Goal: Transaction & Acquisition: Book appointment/travel/reservation

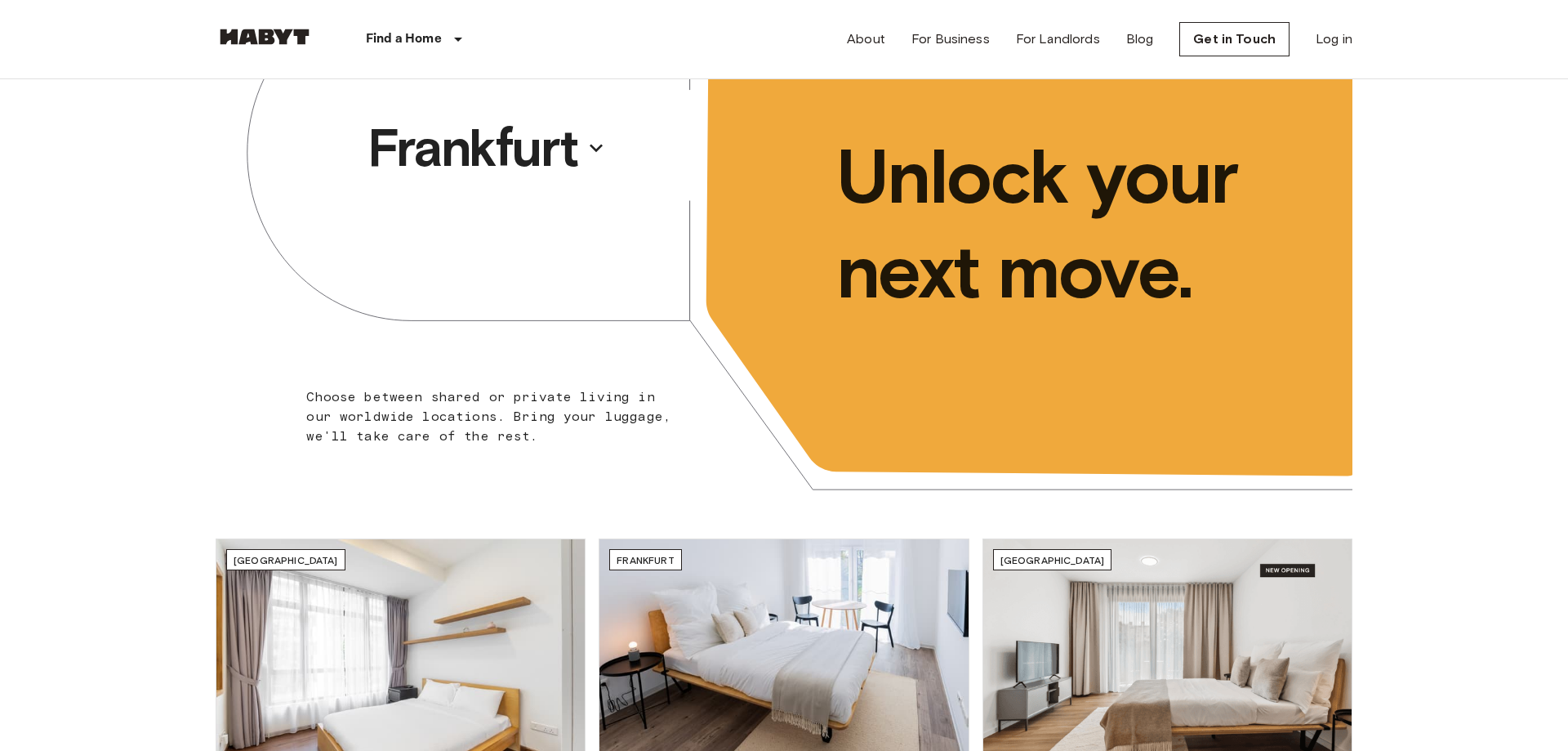
scroll to position [278, 0]
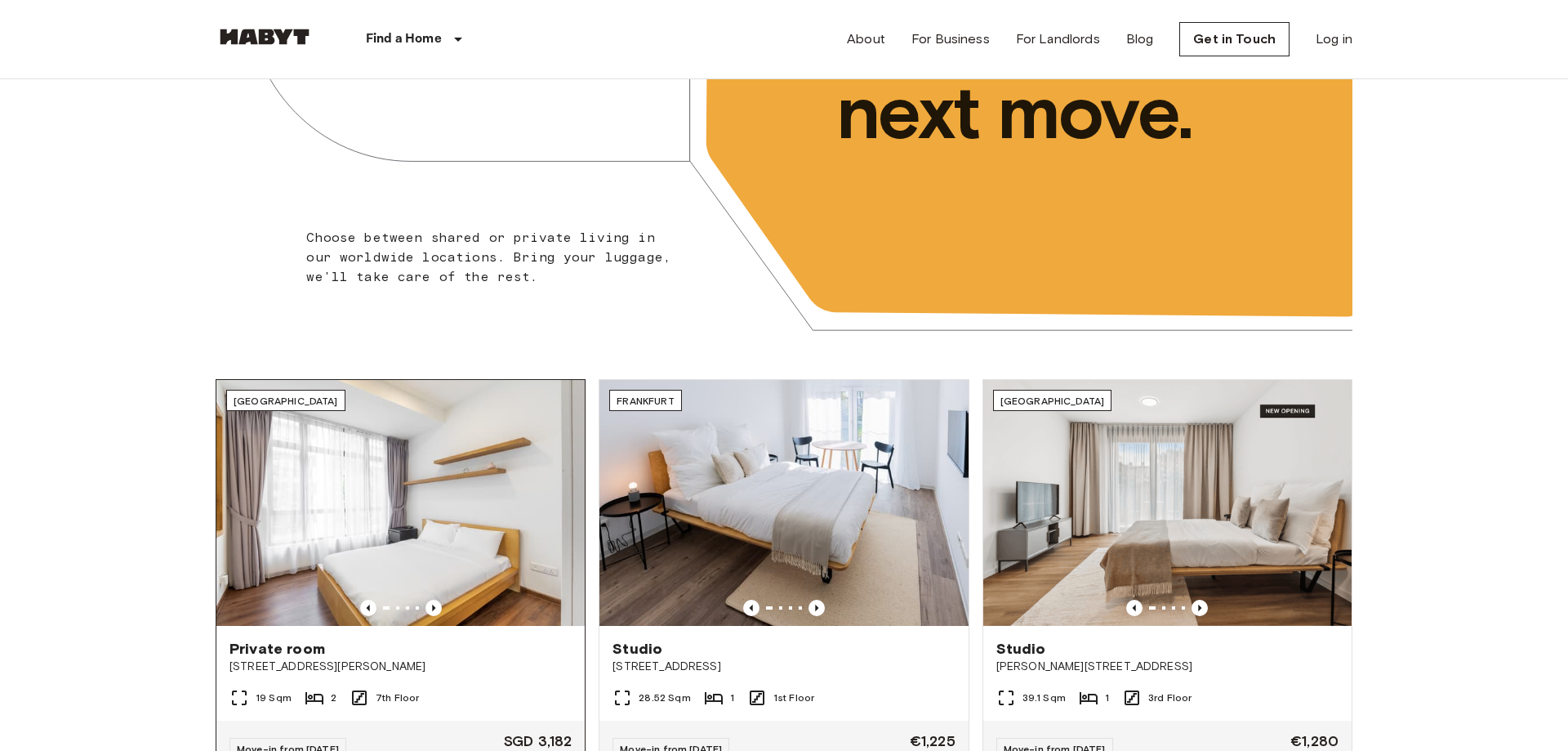
click at [409, 473] on img at bounding box center [400, 503] width 368 height 246
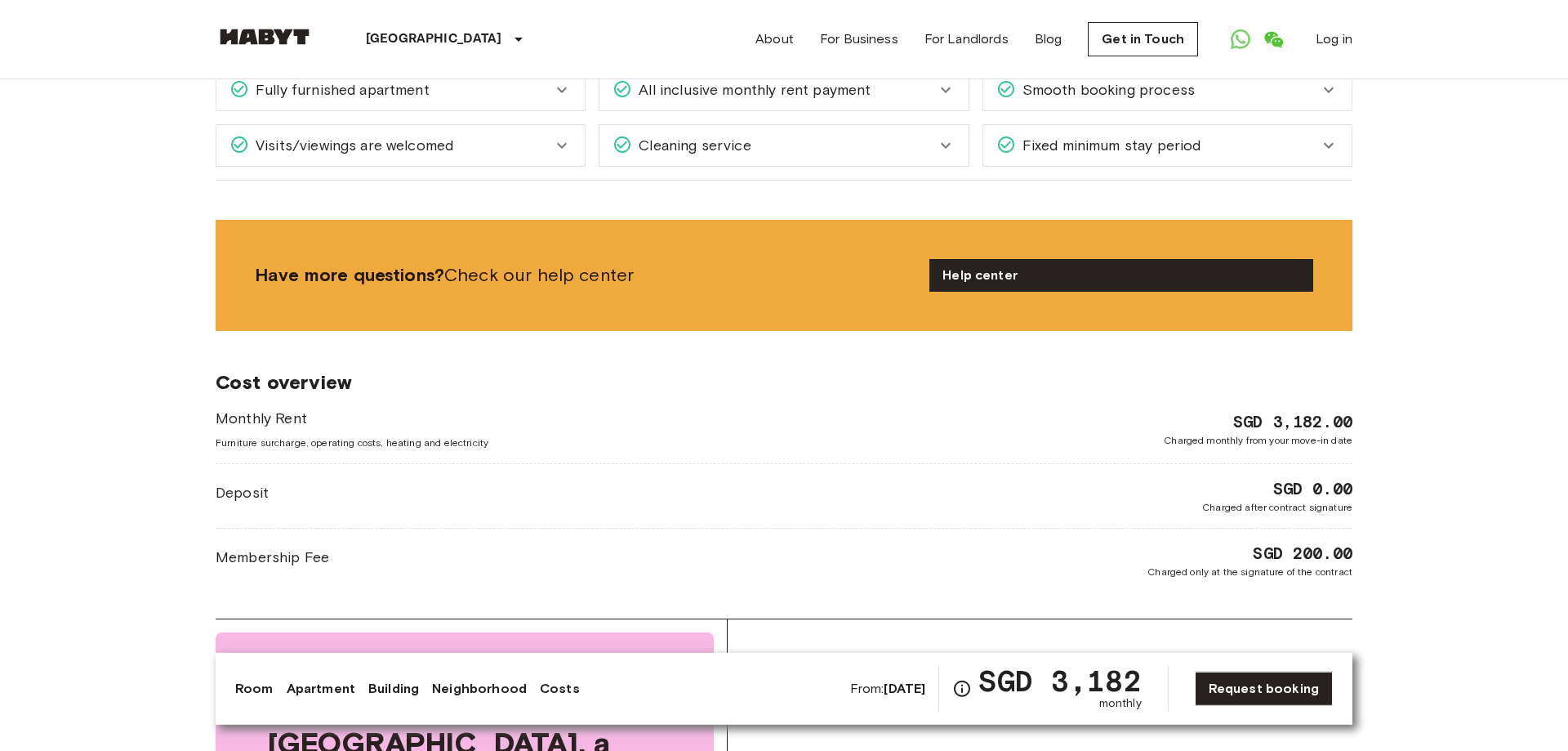
scroll to position [2223, 0]
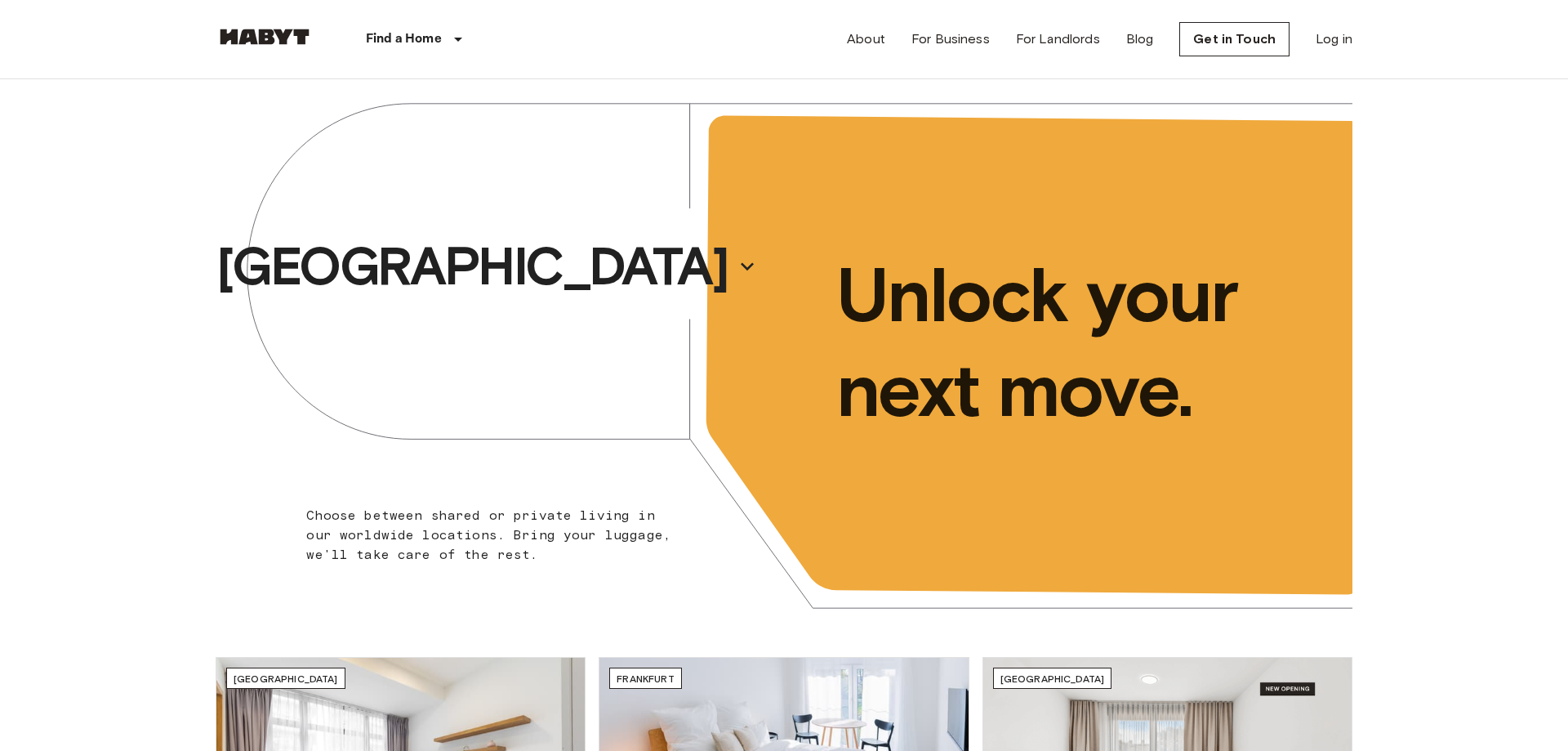
scroll to position [278, 0]
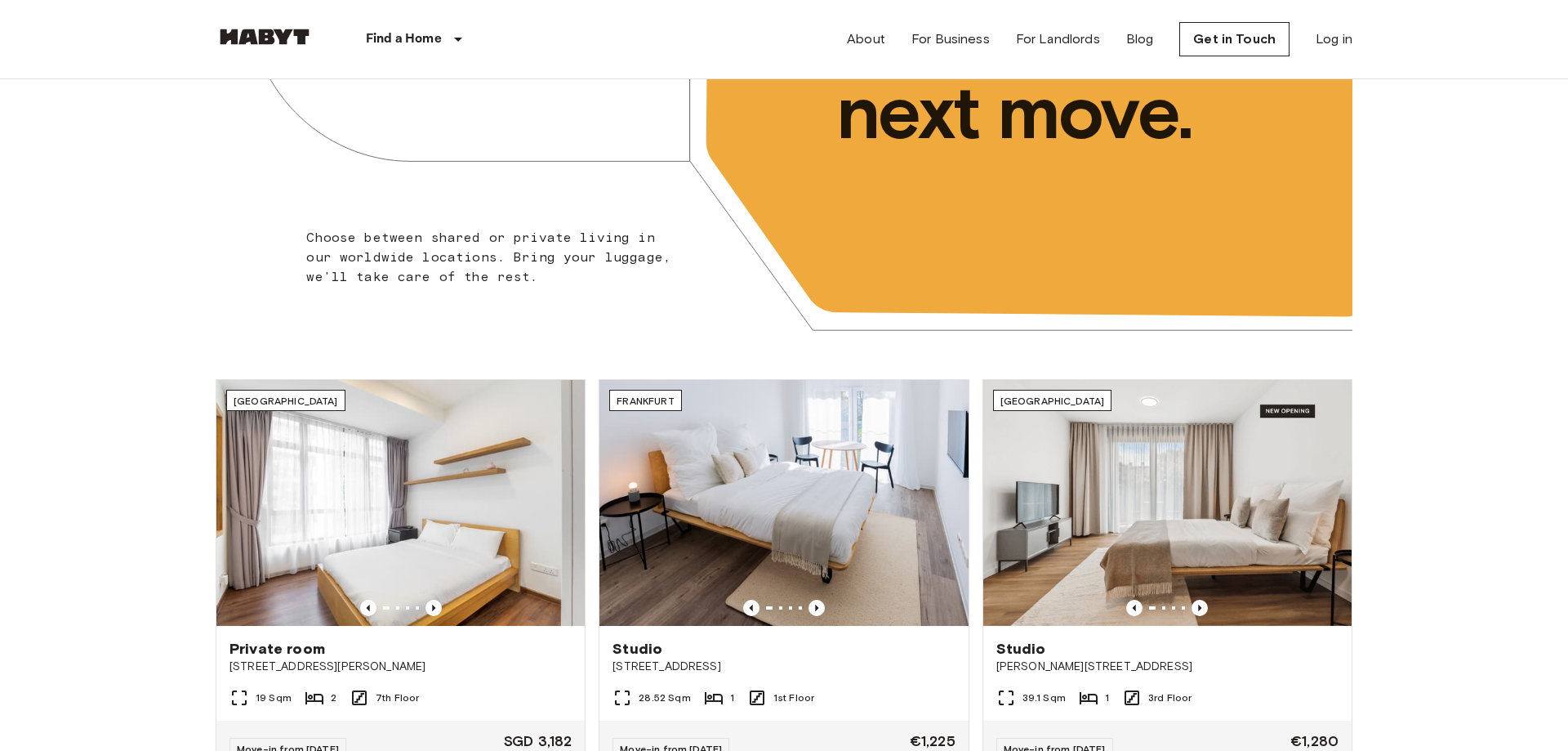
click at [759, 429] on img at bounding box center [784, 503] width 368 height 246
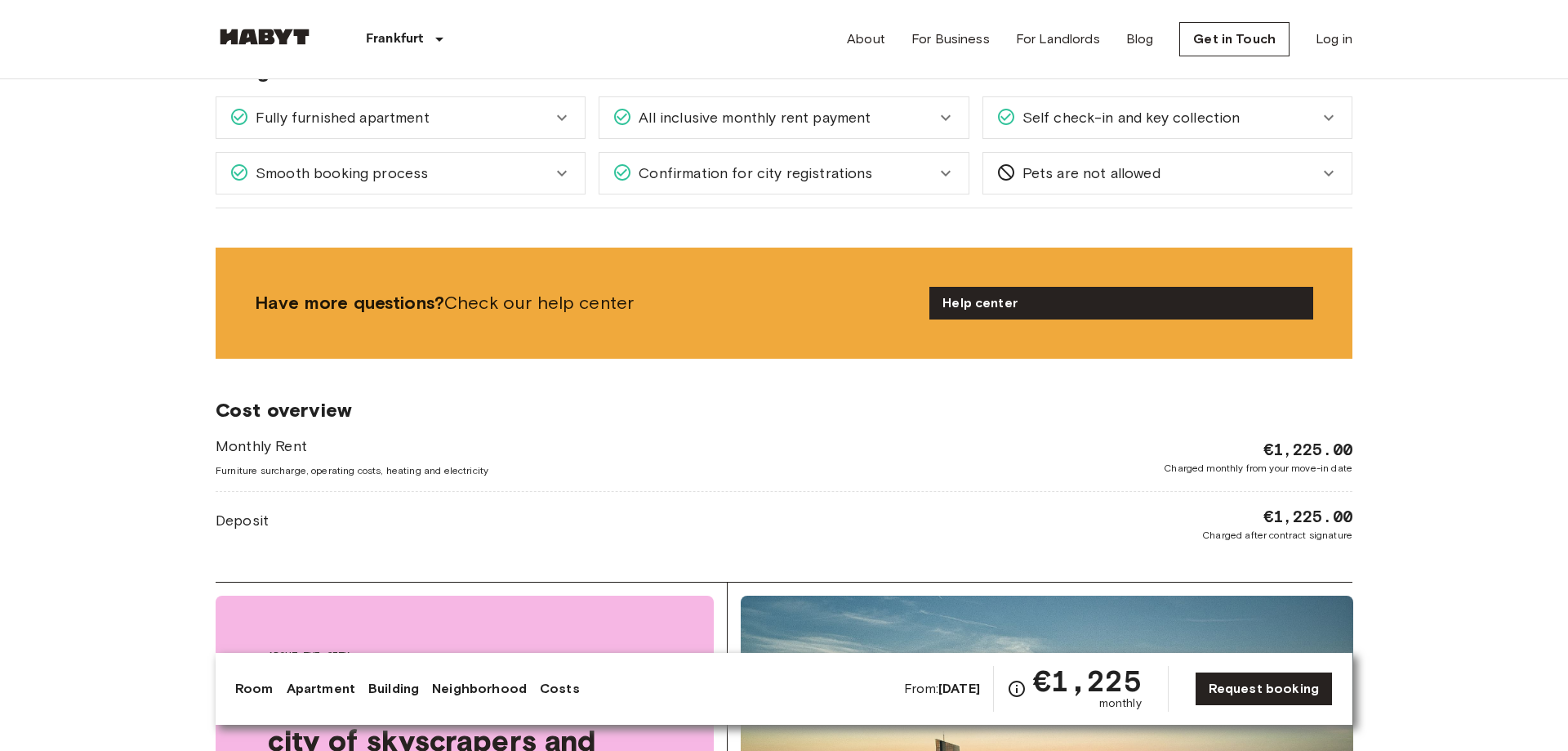
scroll to position [1112, 0]
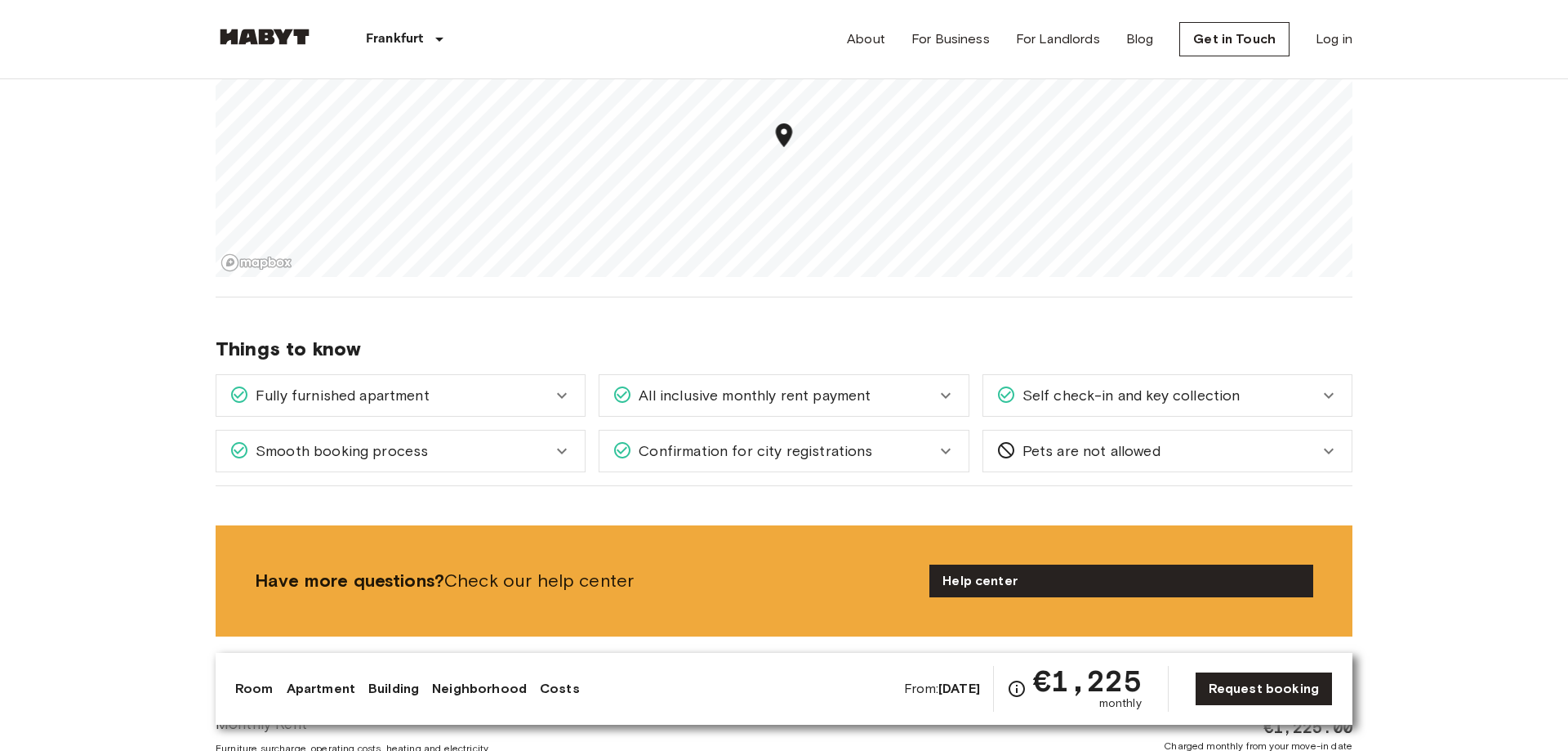
click at [494, 440] on div "Smooth booking process" at bounding box center [390, 451] width 323 height 22
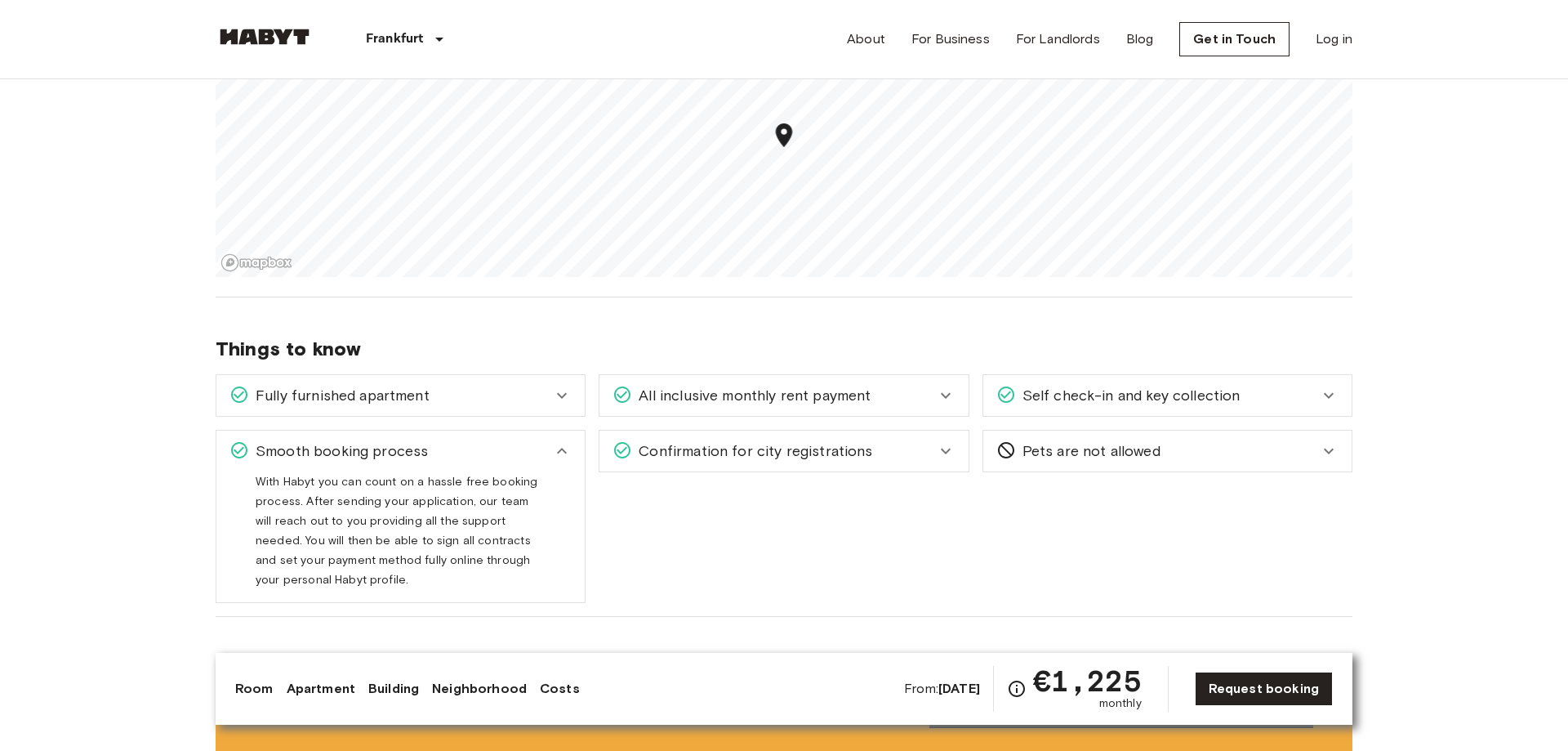
click at [515, 390] on div "Fully furnished apartment" at bounding box center [400, 395] width 368 height 41
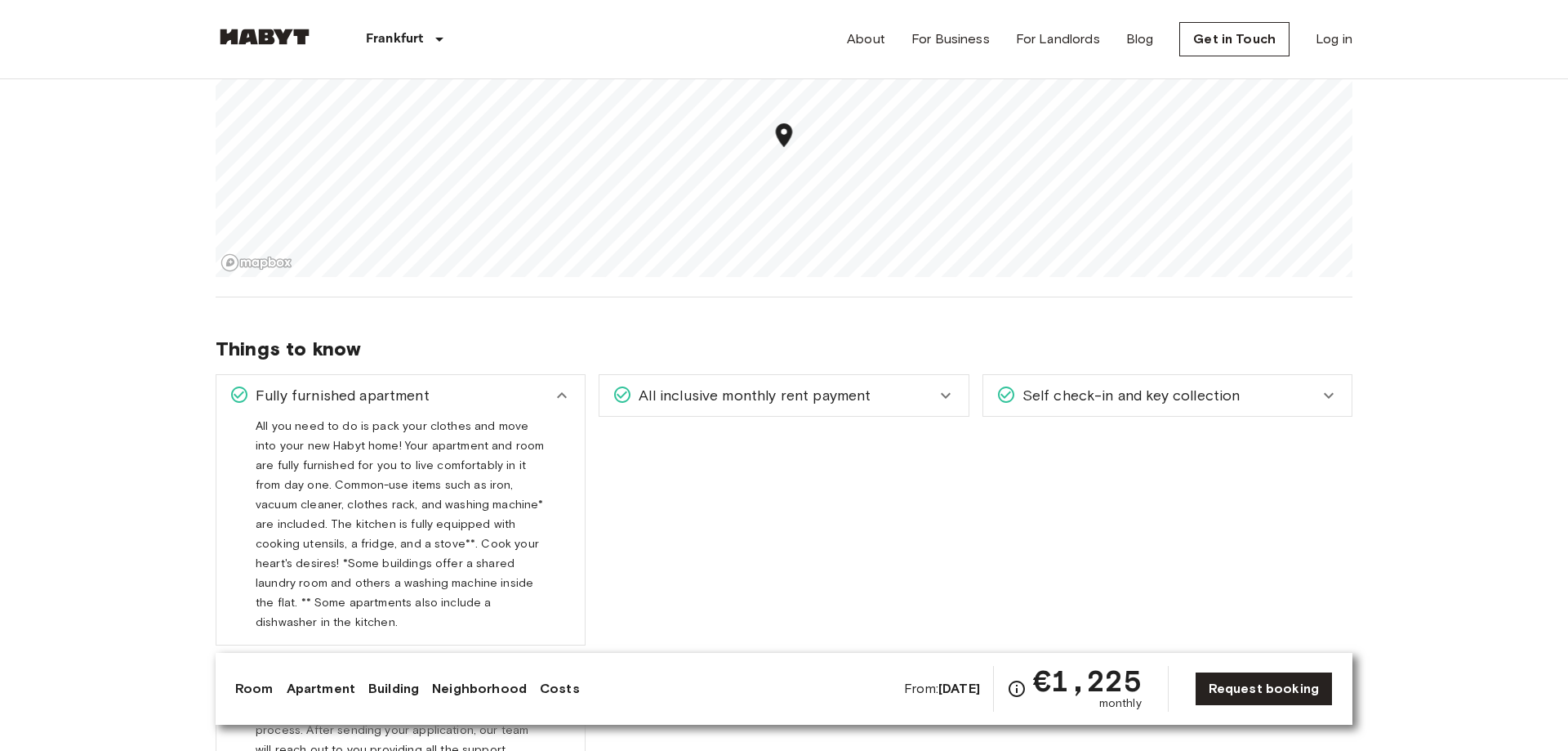
click at [720, 385] on span "All inclusive monthly rent payment" at bounding box center [752, 395] width 239 height 22
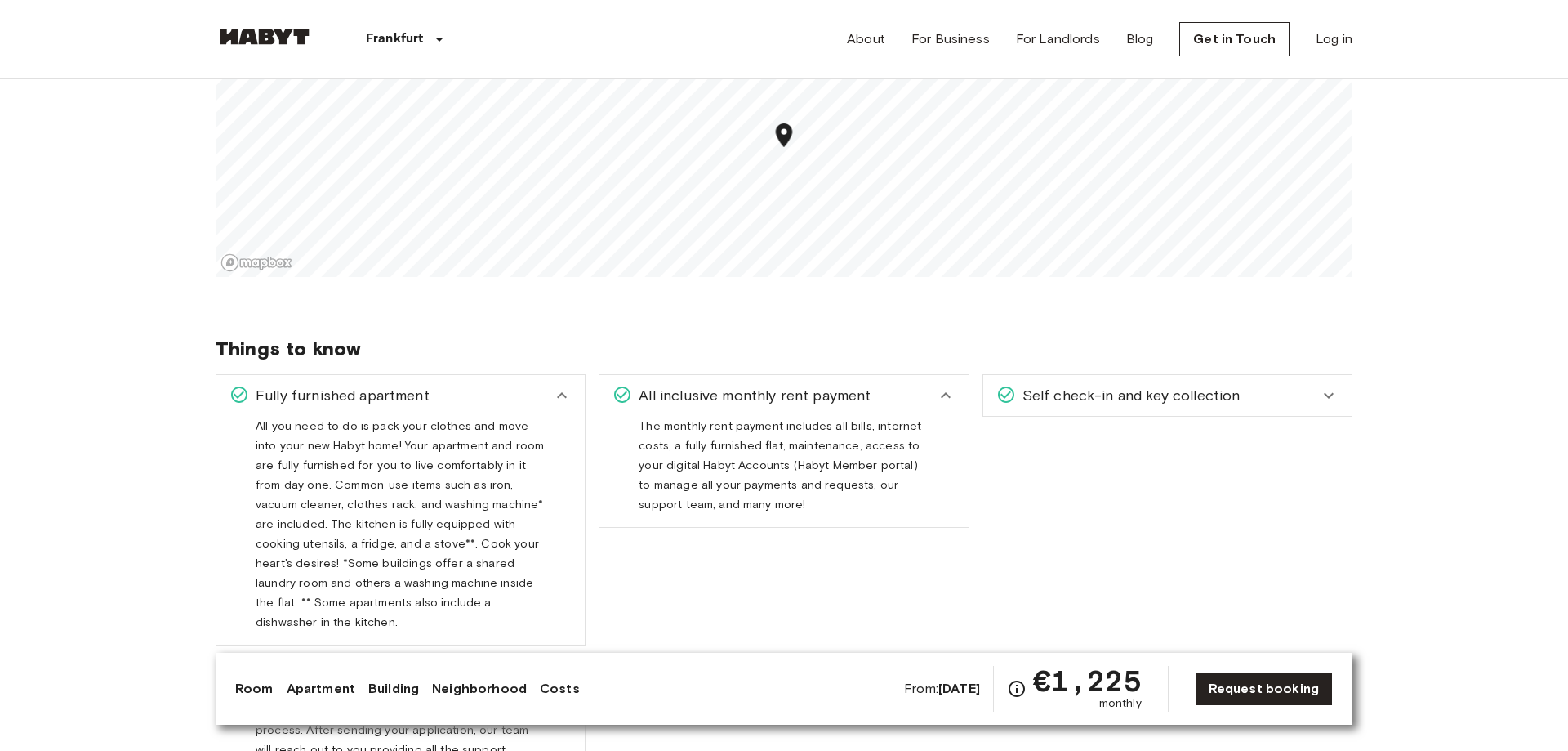
click at [1061, 388] on span "Self check-in and key collection" at bounding box center [1129, 395] width 225 height 22
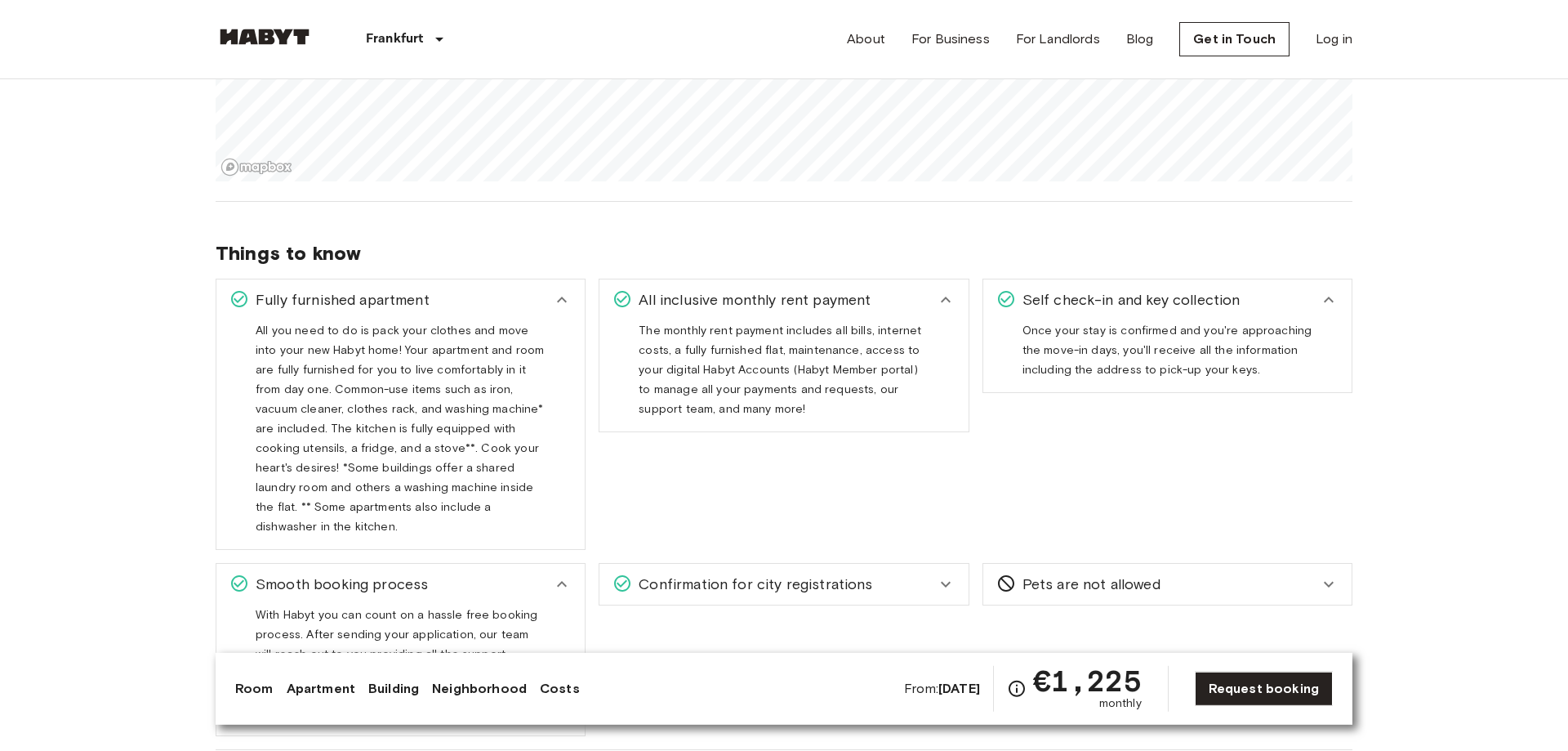
scroll to position [1250, 0]
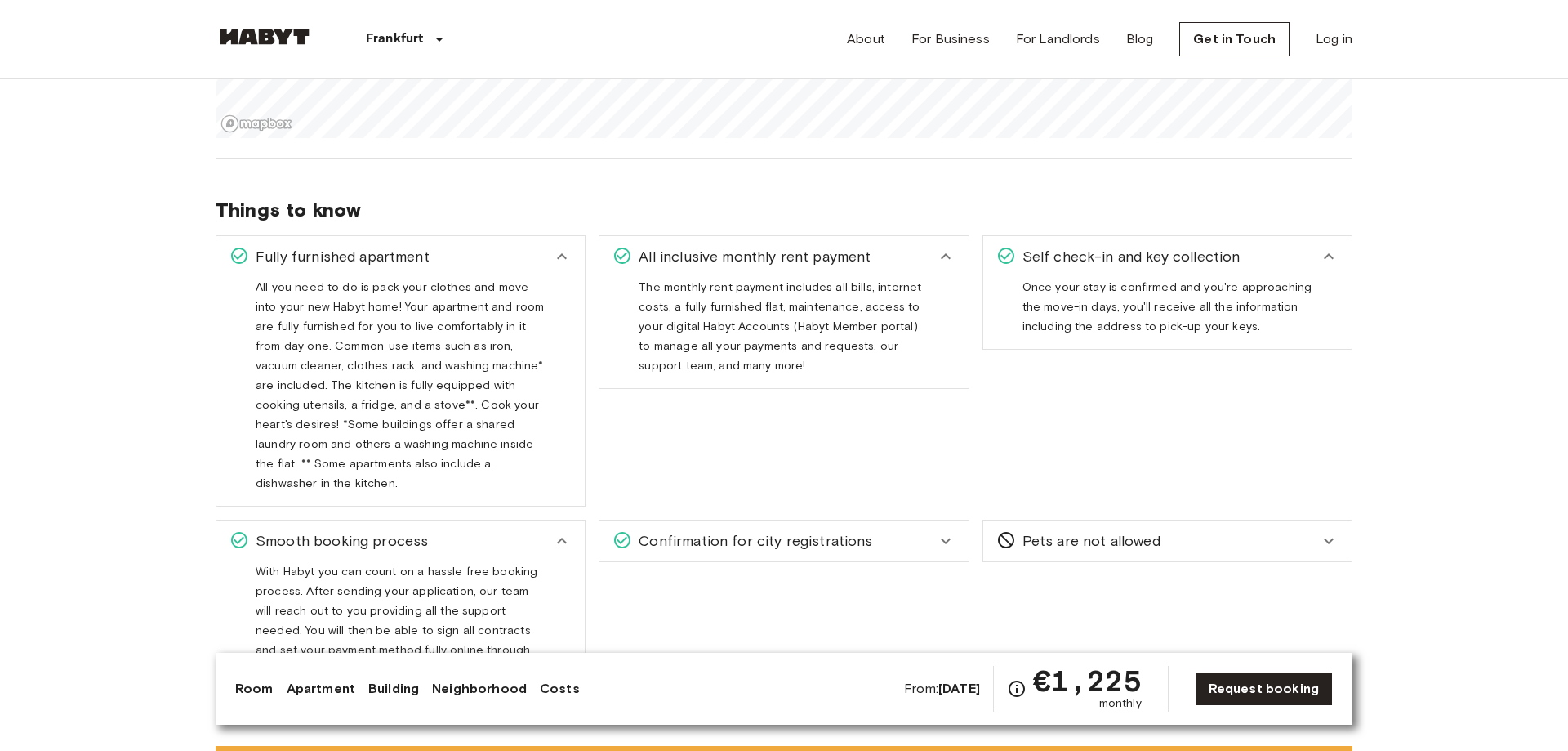
click at [841, 530] on span "Confirmation for city registrations" at bounding box center [752, 541] width 240 height 22
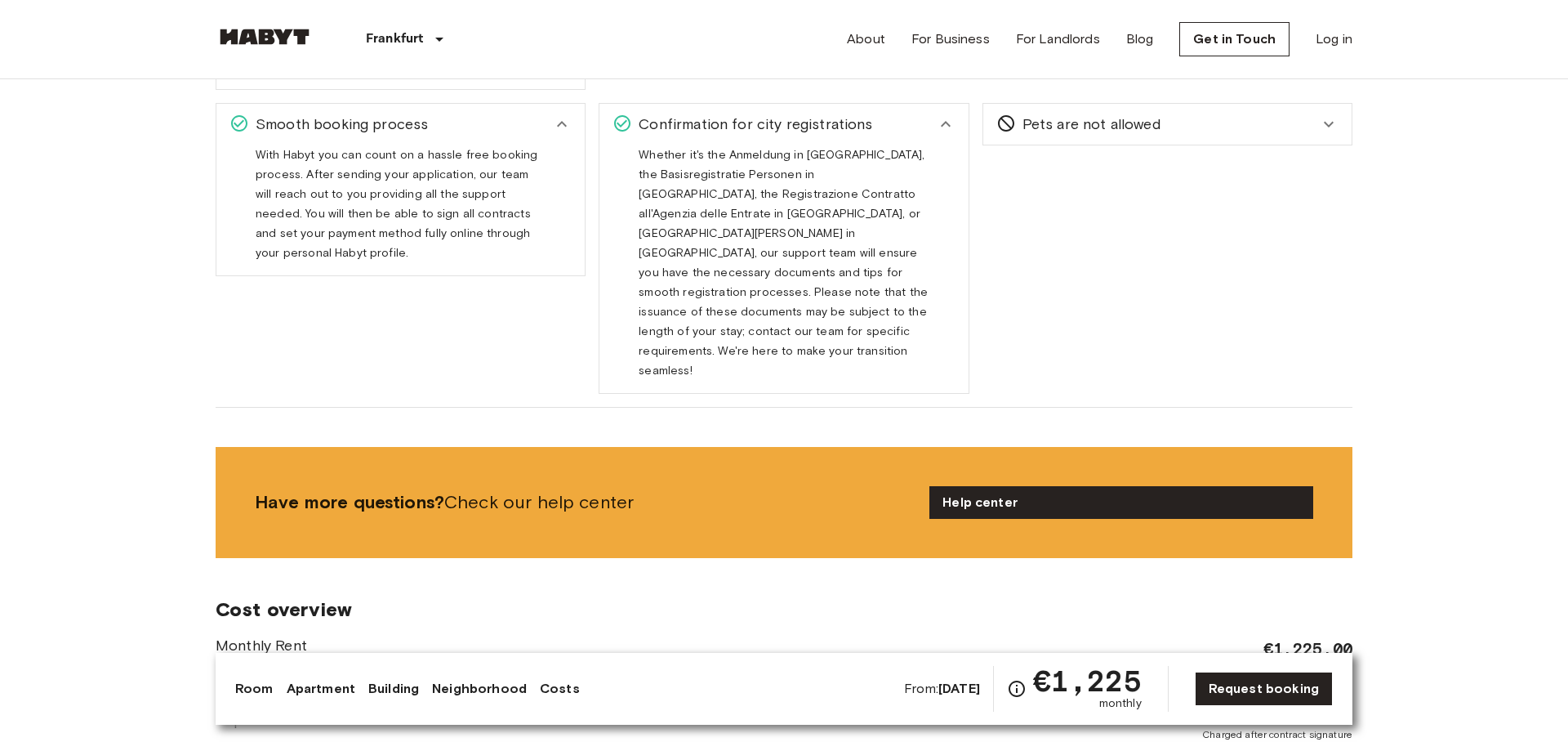
scroll to position [1806, 0]
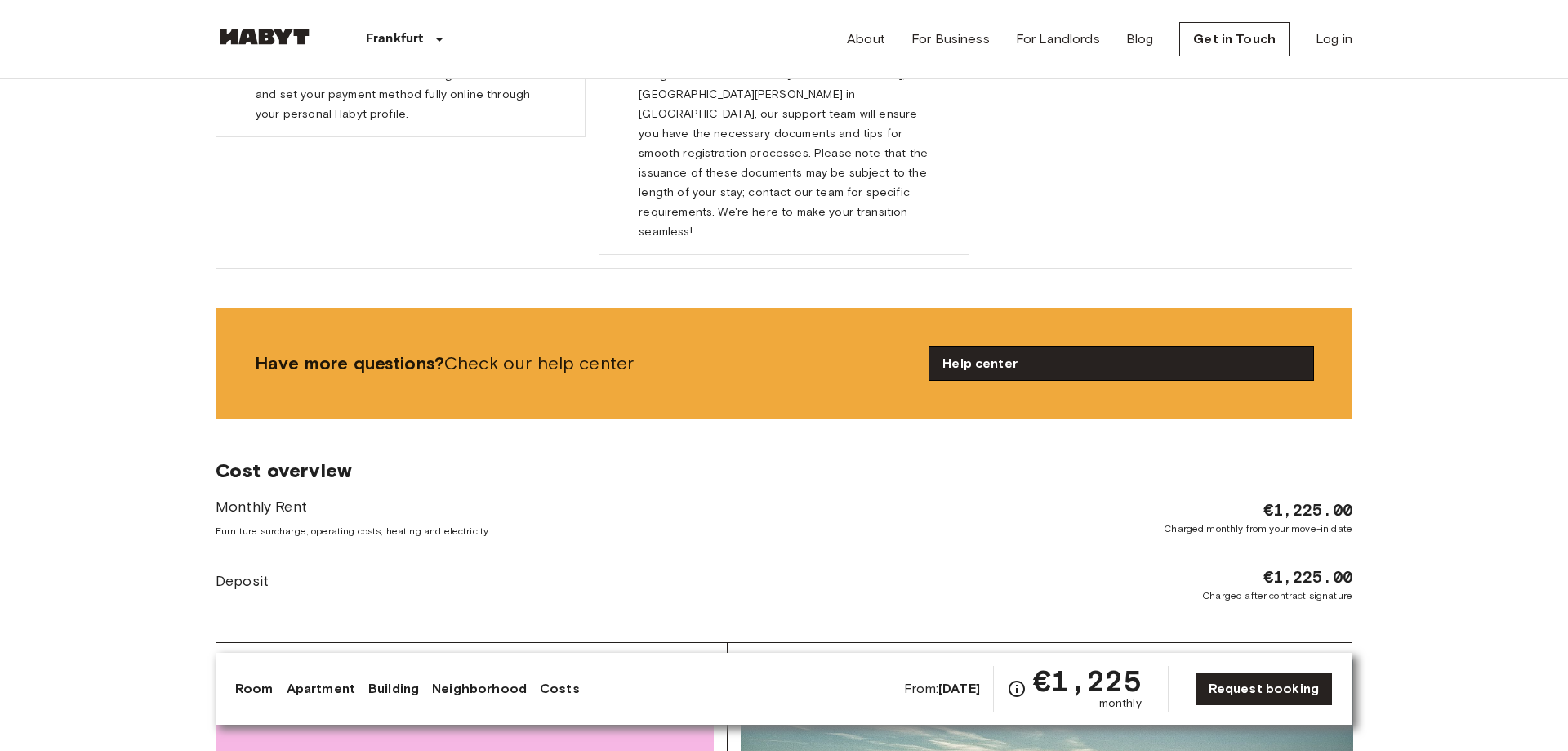
click at [1014, 347] on link "Help center" at bounding box center [1122, 363] width 384 height 33
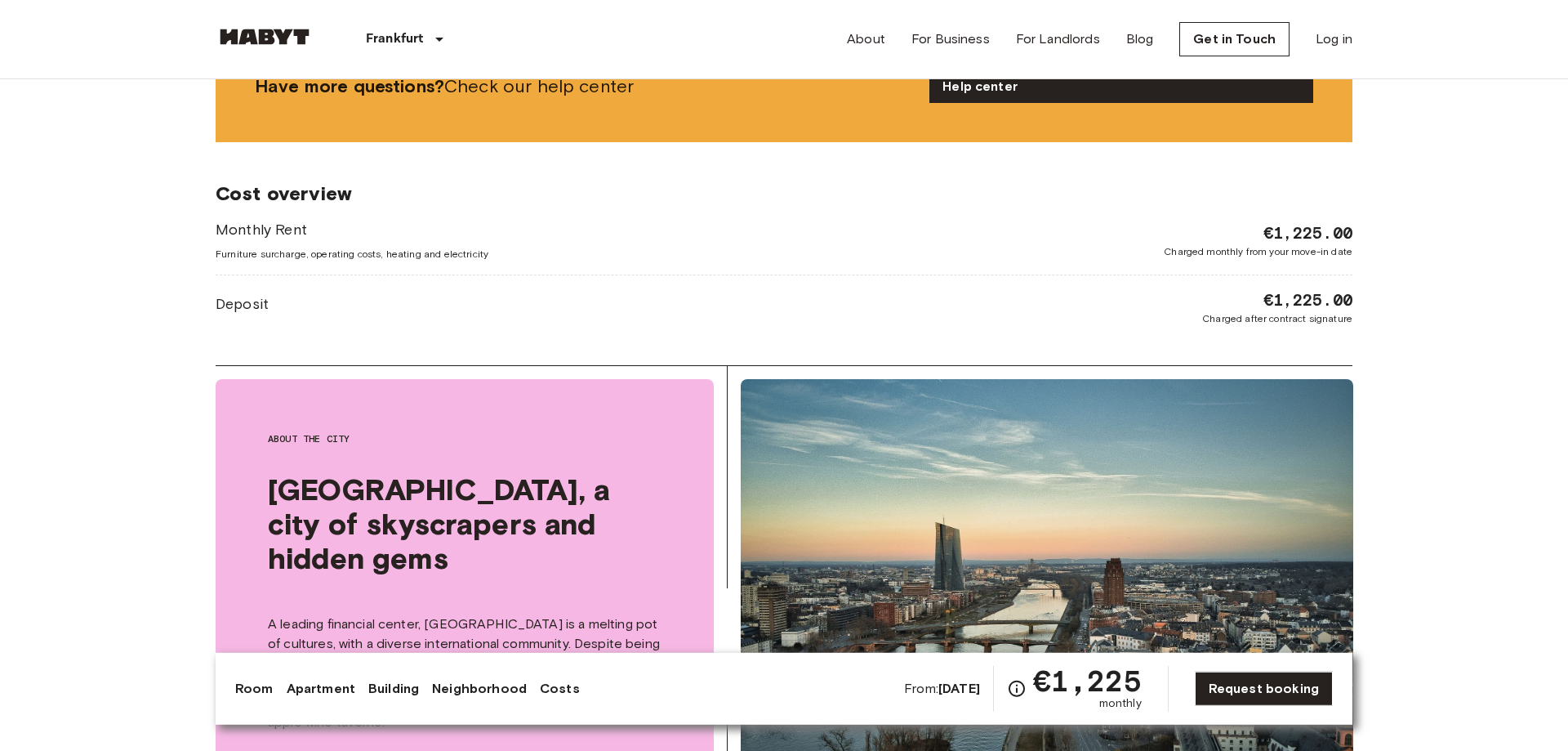
scroll to position [2084, 0]
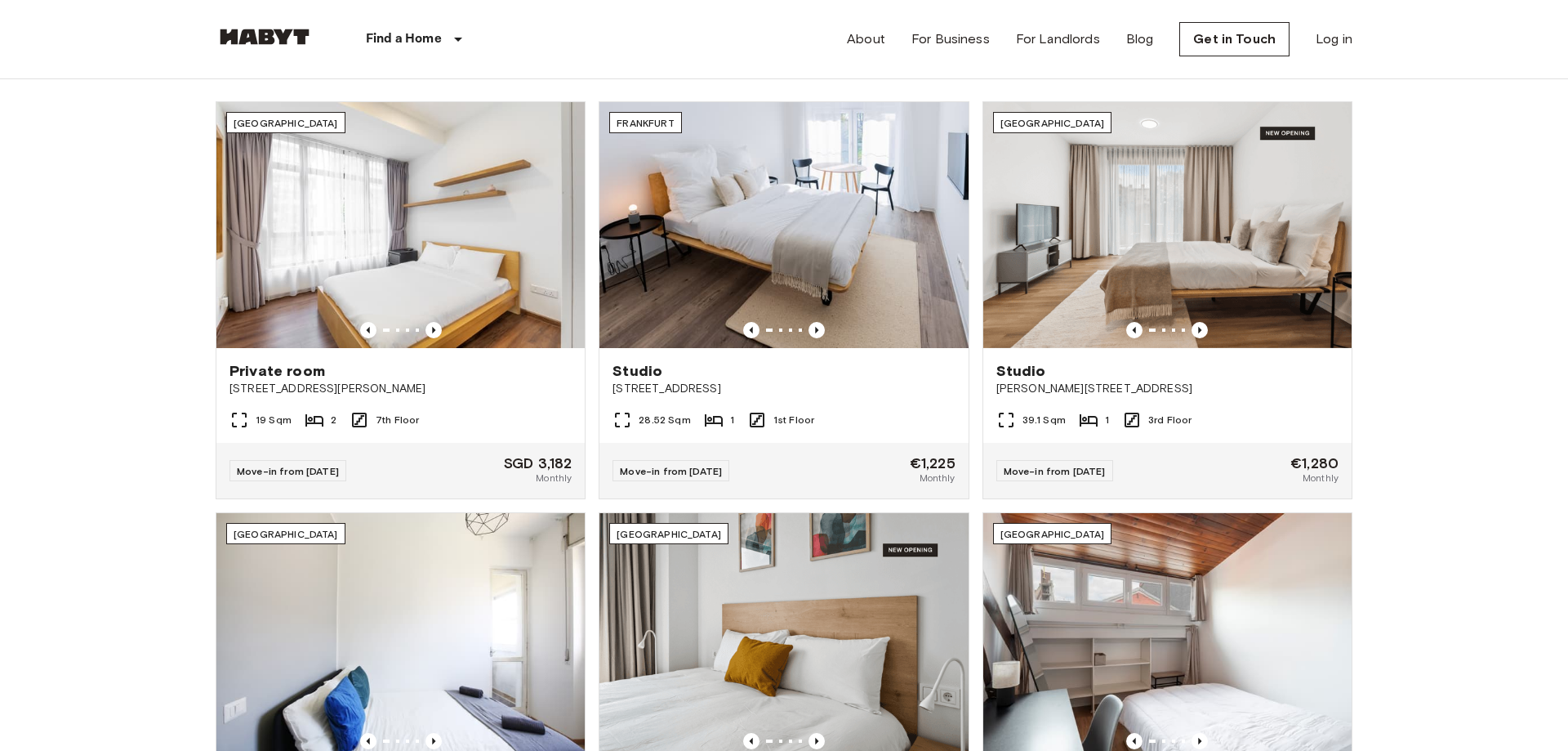
scroll to position [555, 0]
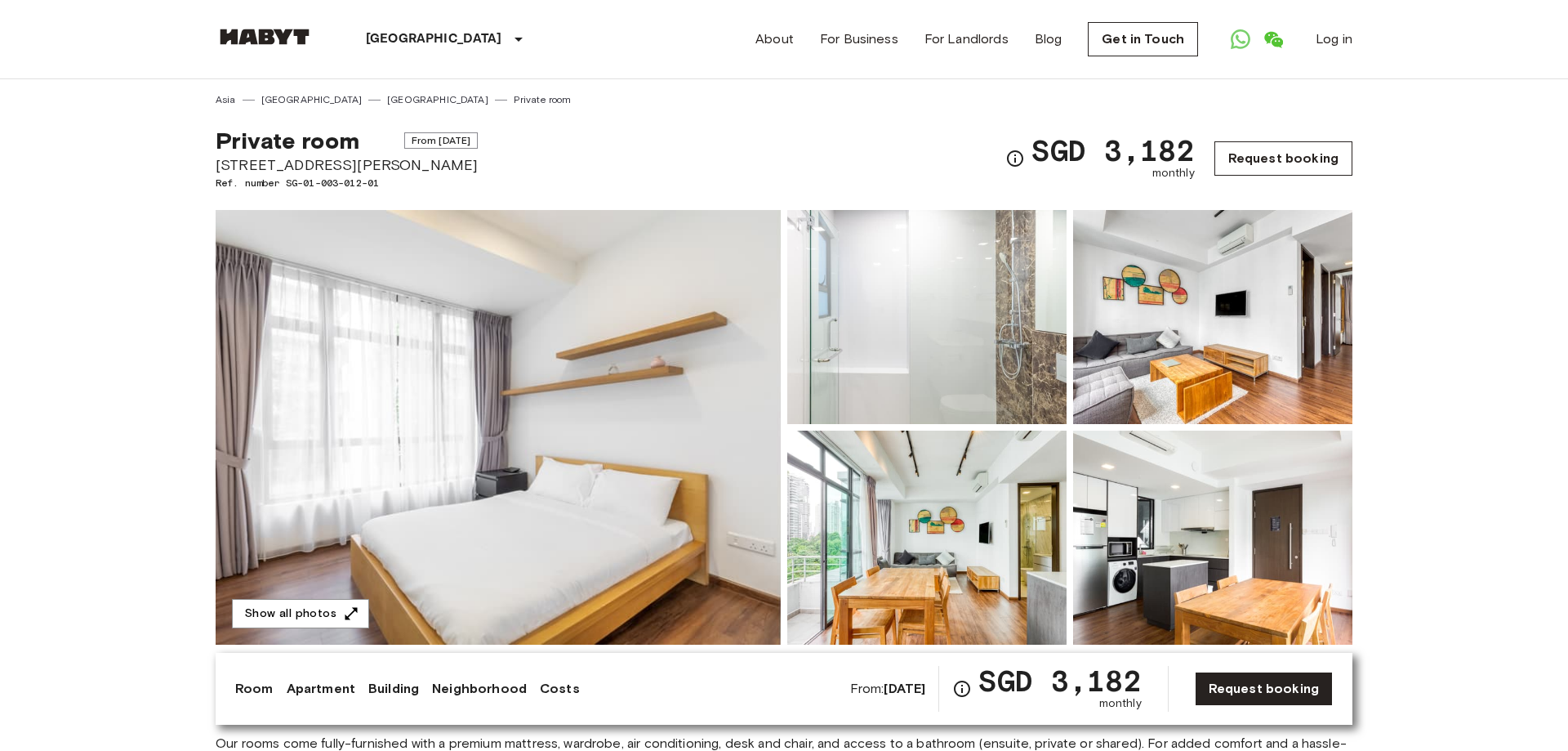
click at [1279, 164] on link "Request booking" at bounding box center [1284, 158] width 138 height 35
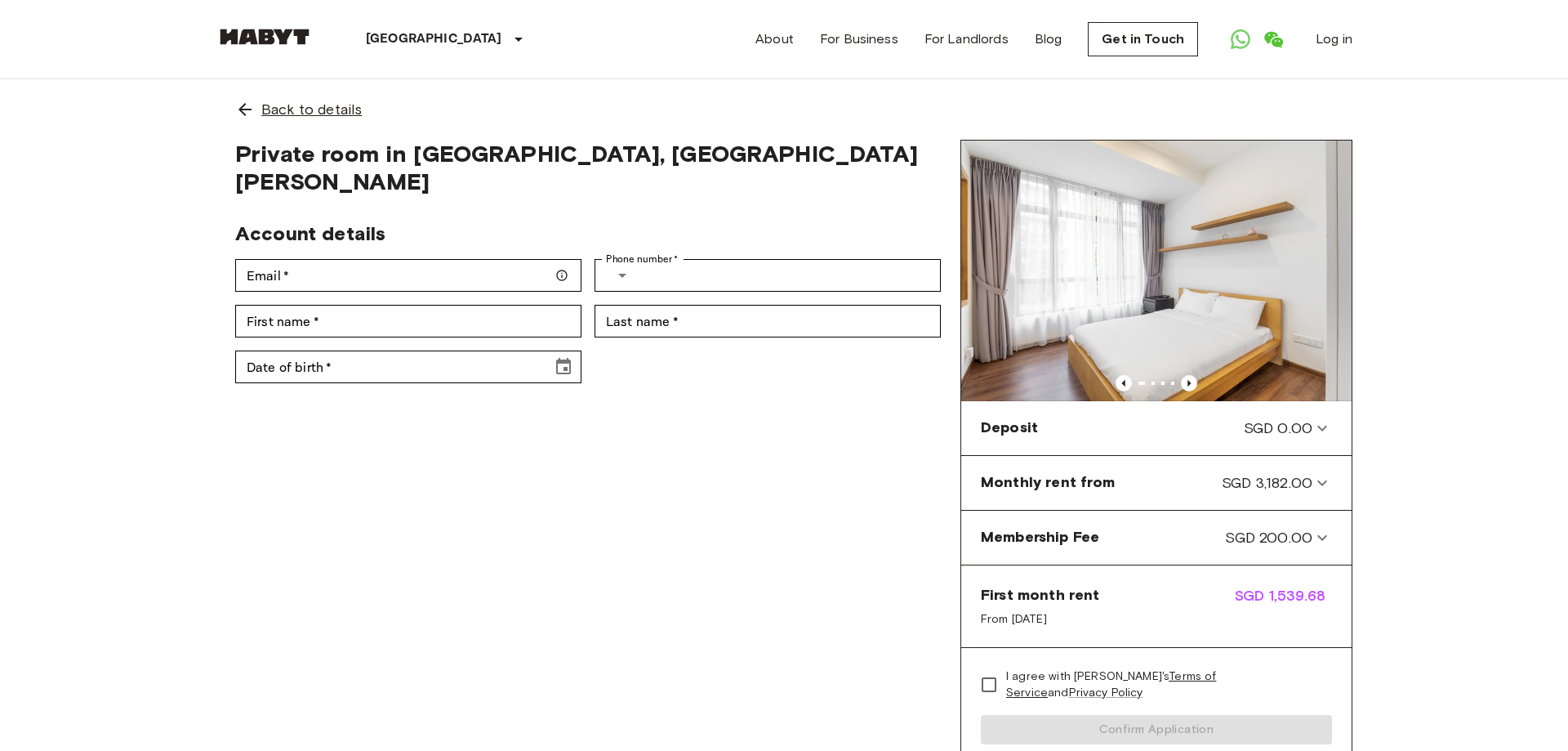
click at [270, 107] on span "Back to details" at bounding box center [311, 109] width 100 height 22
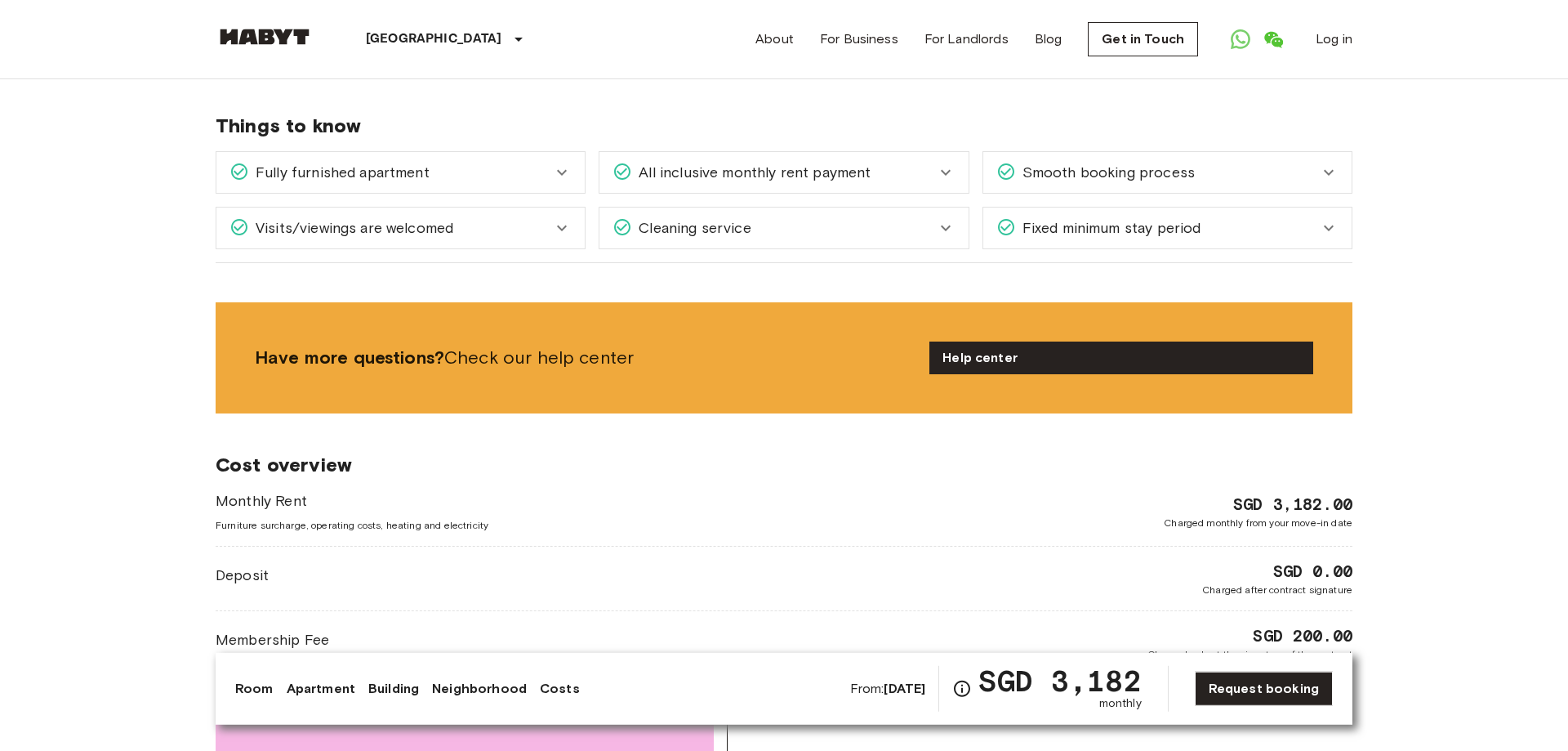
scroll to position [2223, 0]
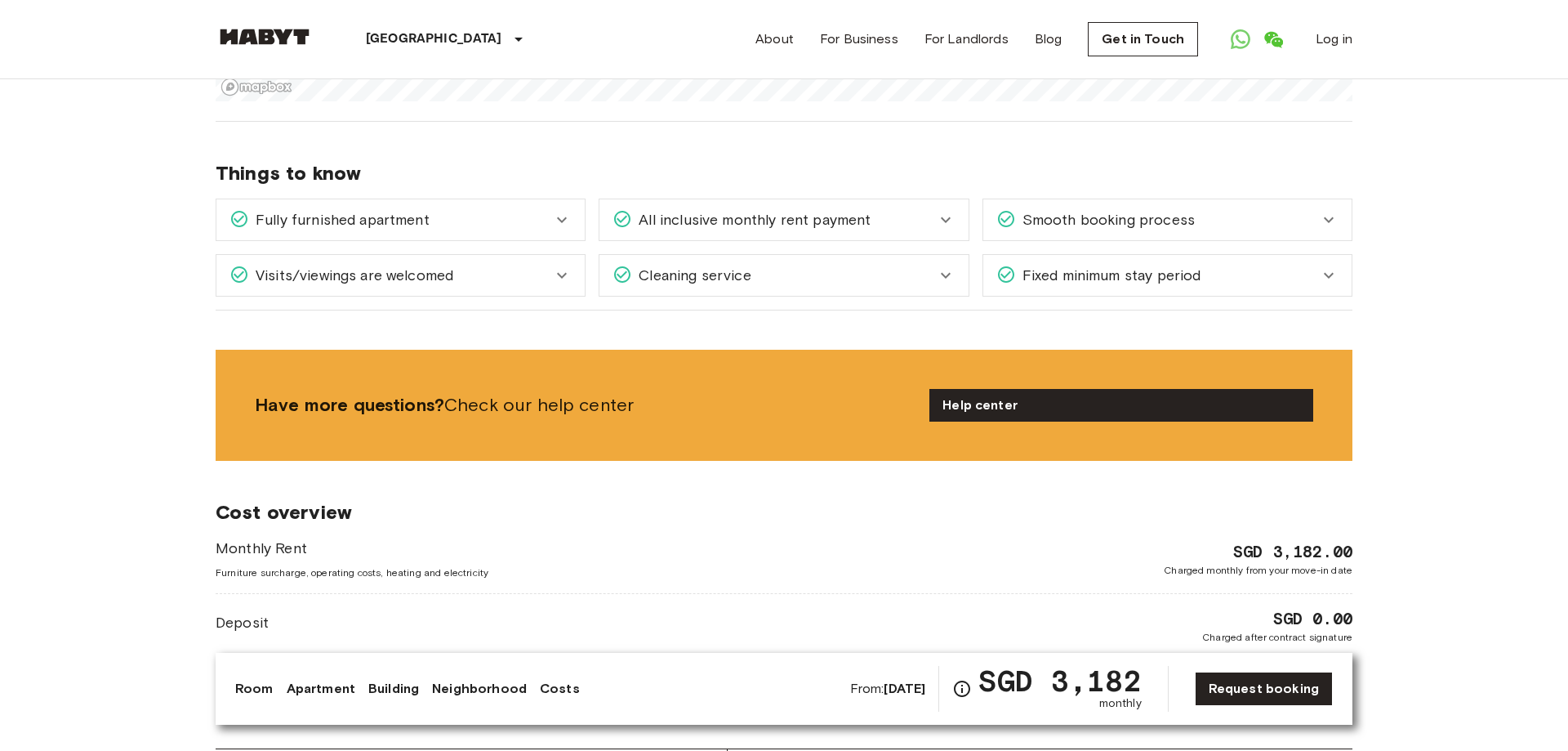
click at [566, 273] on icon at bounding box center [561, 275] width 10 height 6
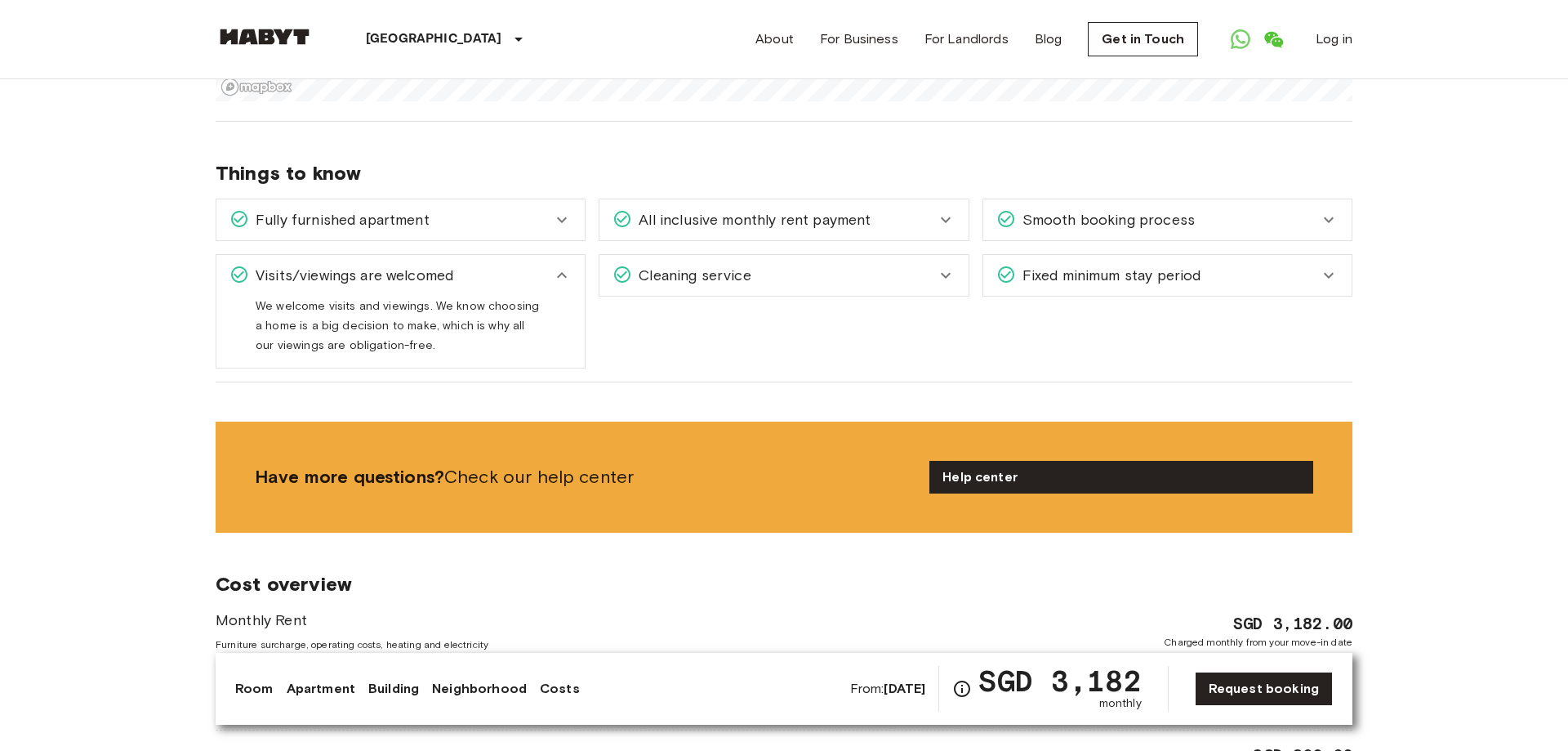
click at [566, 266] on icon at bounding box center [562, 275] width 20 height 20
